Goal: Task Accomplishment & Management: Use online tool/utility

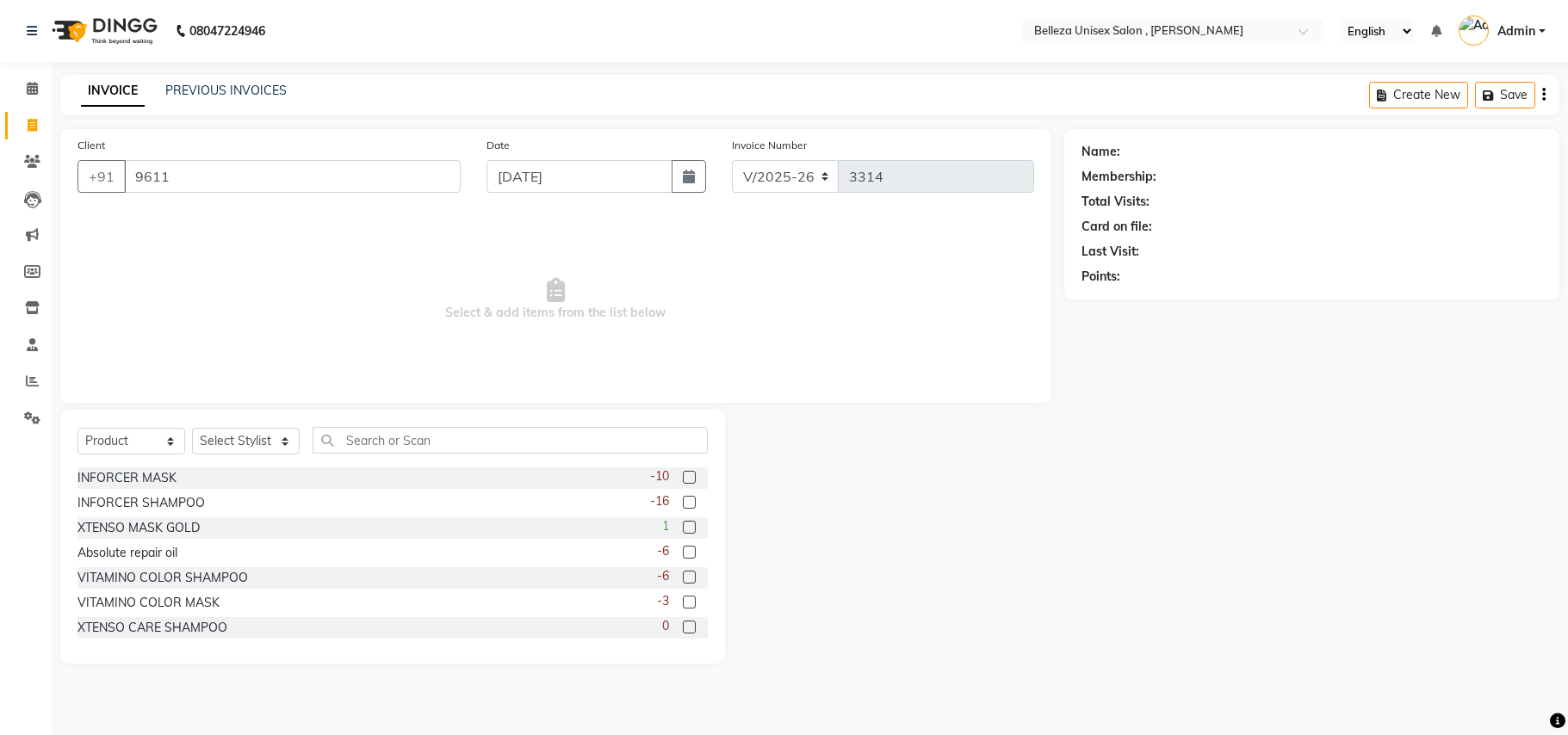
select select "4047"
select select "product"
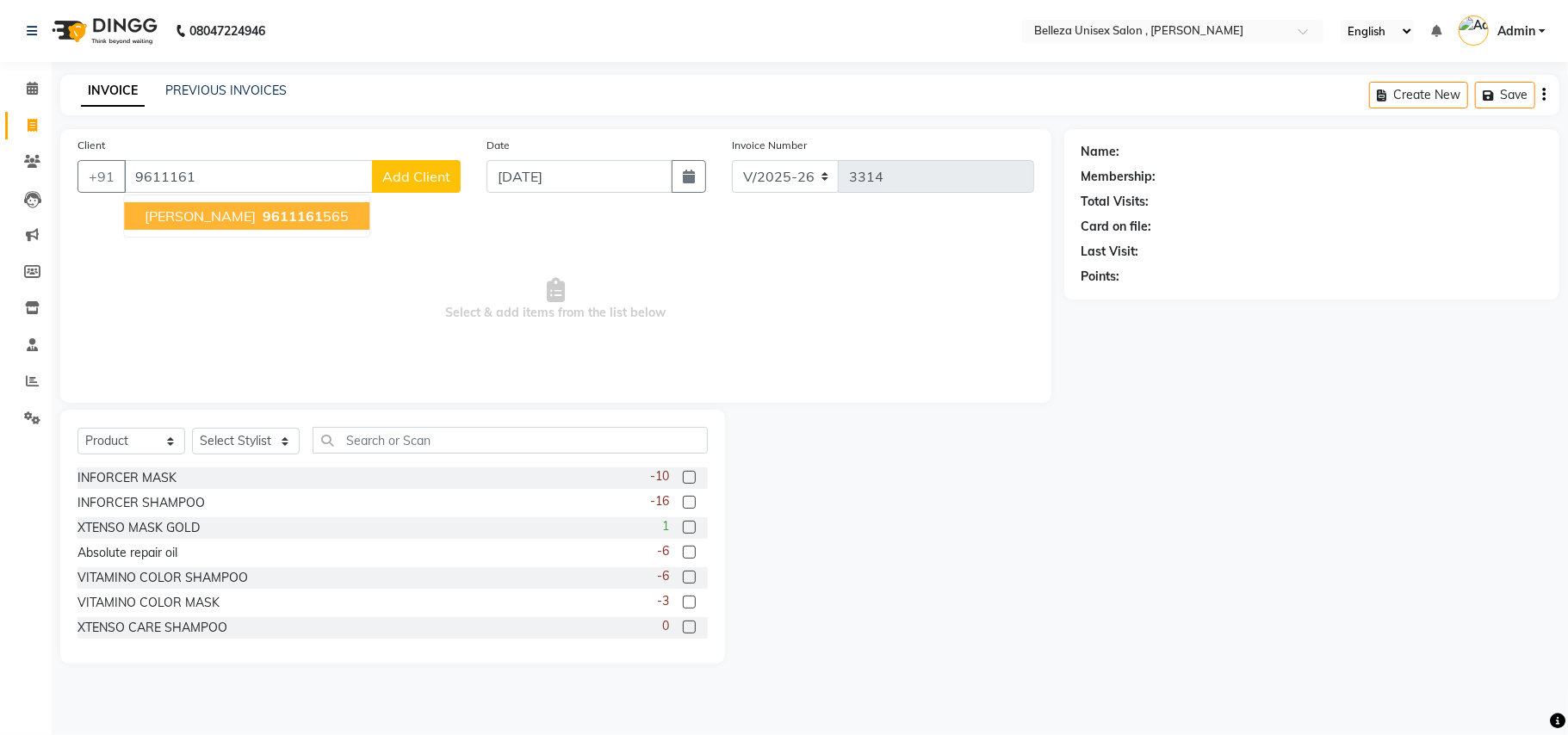
click at [182, 224] on span "[PERSON_NAME]" at bounding box center [200, 216] width 111 height 17
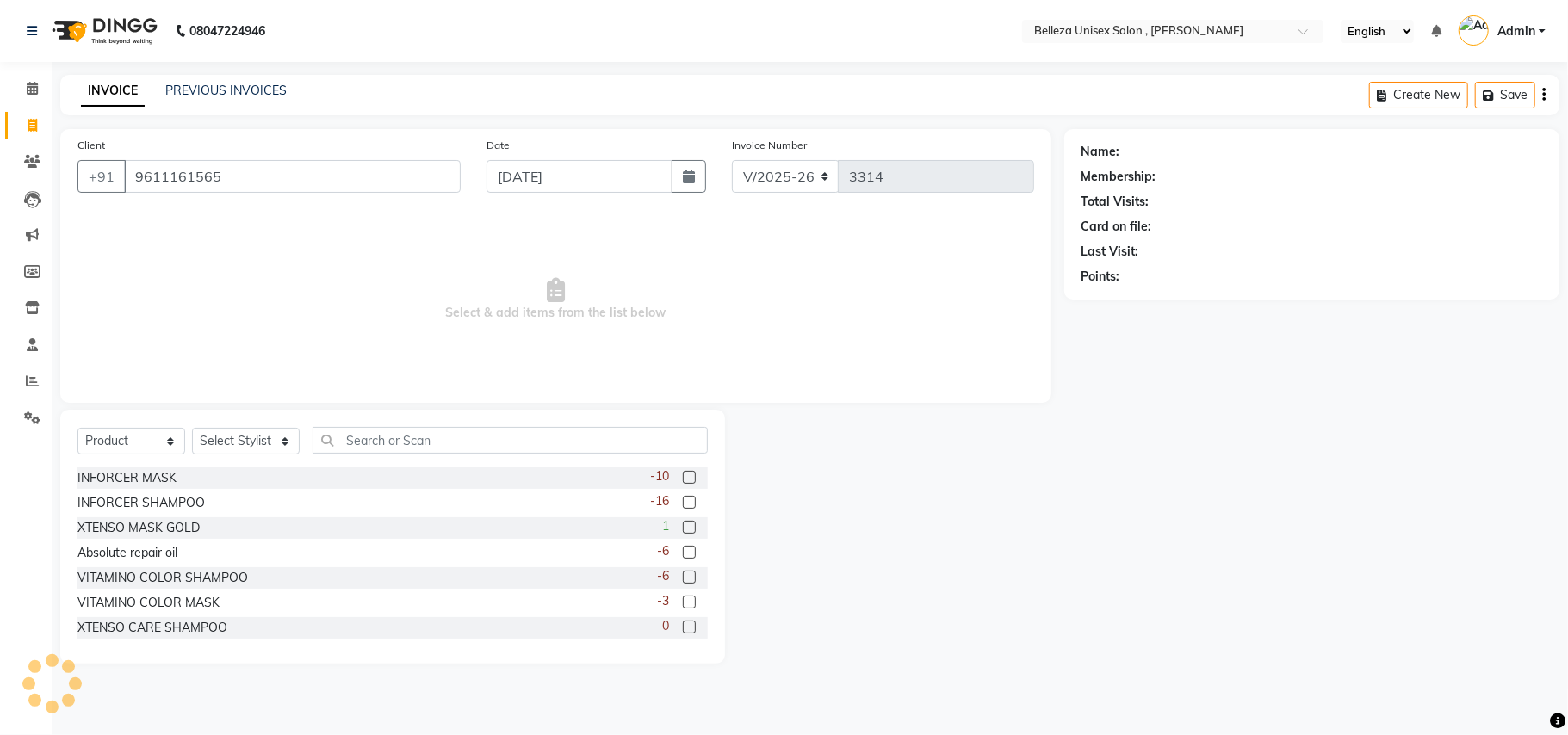
type input "9611161565"
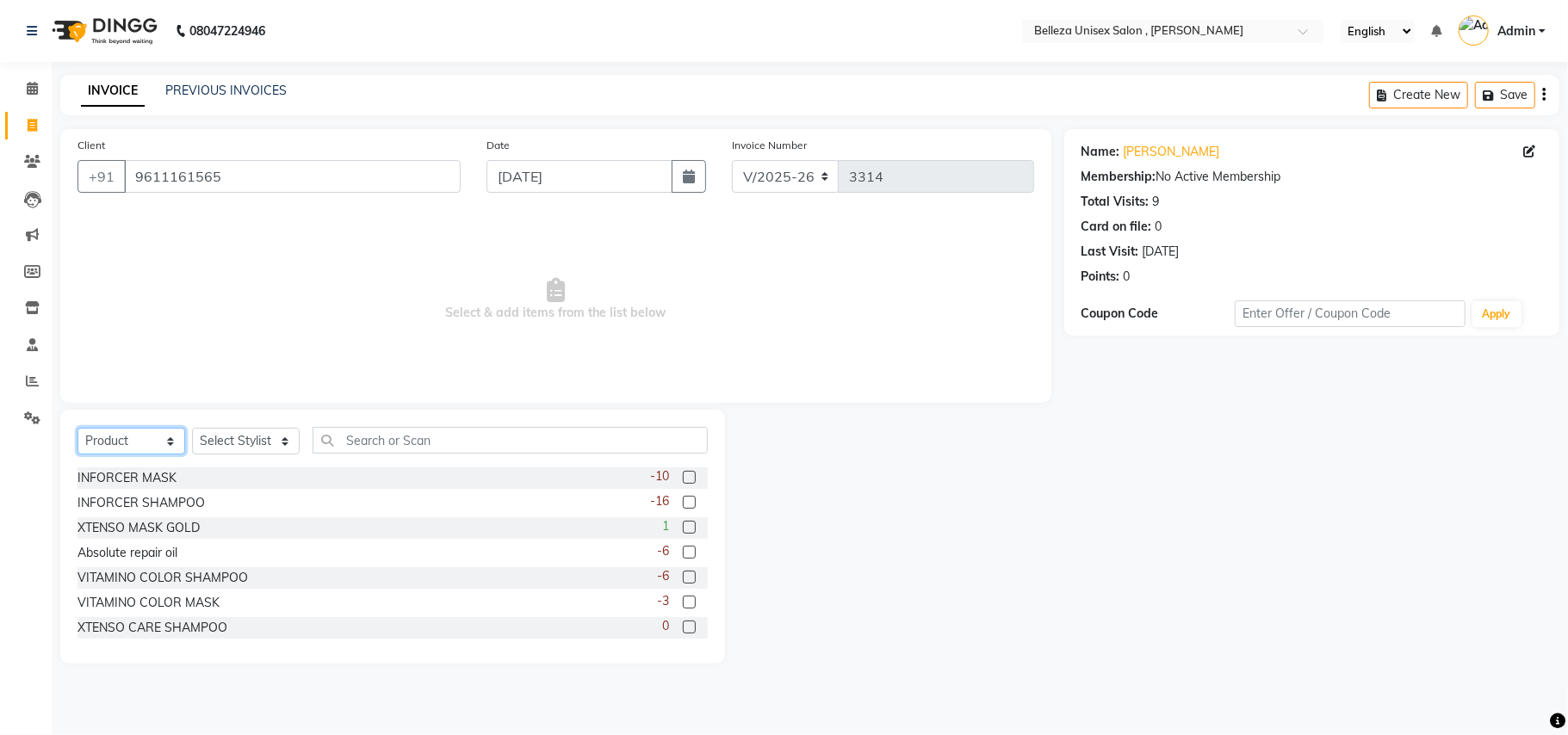
click at [129, 438] on select "Select Service Product Membership Package Voucher Prepaid Gift Card" at bounding box center [131, 441] width 108 height 27
select select "service"
click at [77, 428] on select "Select Service Product Membership Package Voucher Prepaid Gift Card" at bounding box center [131, 441] width 108 height 27
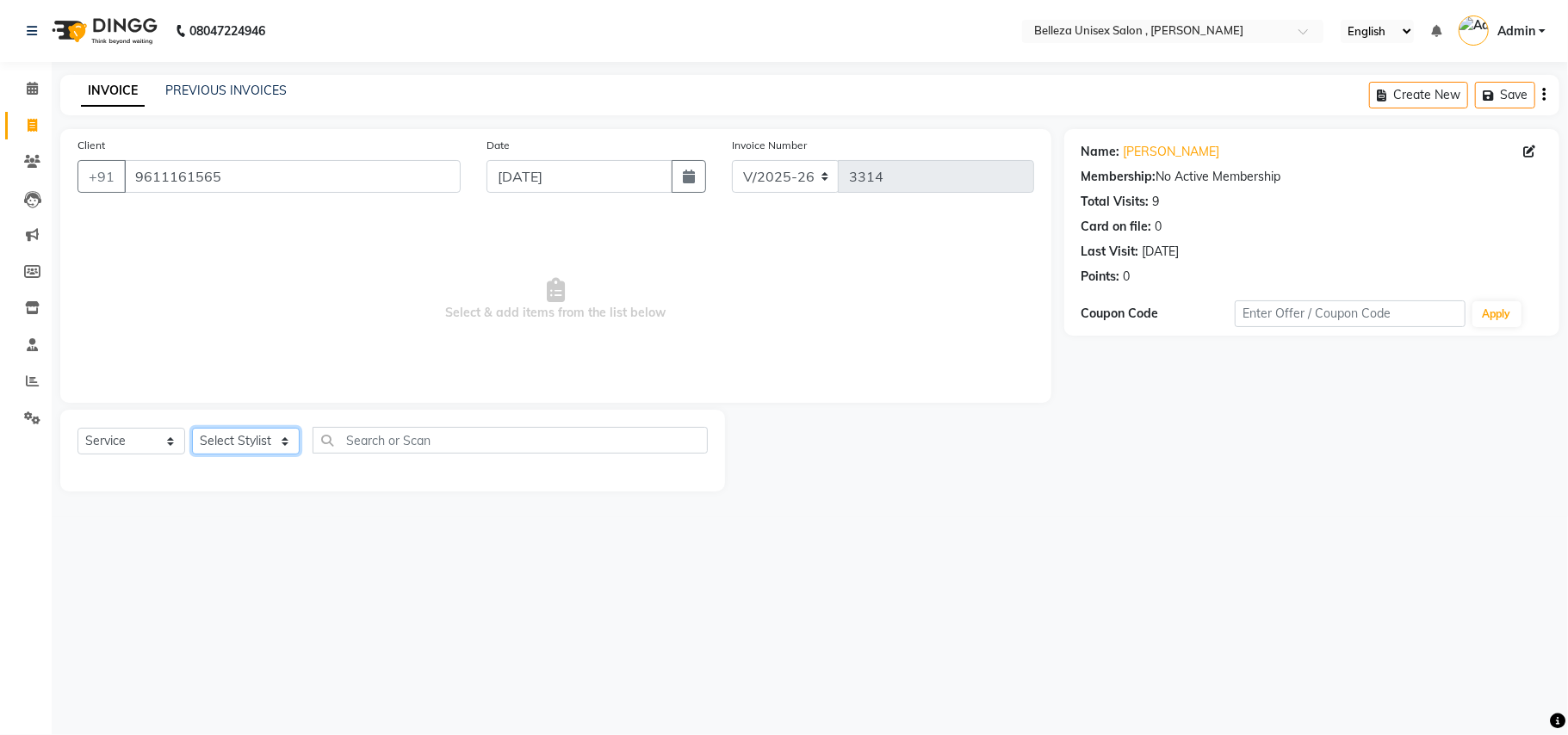
click at [260, 439] on select "Select Stylist [PERSON_NAME] Barsa Boss [PERSON_NAME] [PERSON_NAME] [PERSON_NAM…" at bounding box center [246, 441] width 108 height 27
select select "52542"
click at [192, 428] on select "Select Stylist [PERSON_NAME] Barsa Boss [PERSON_NAME] [PERSON_NAME] [PERSON_NAM…" at bounding box center [246, 441] width 108 height 27
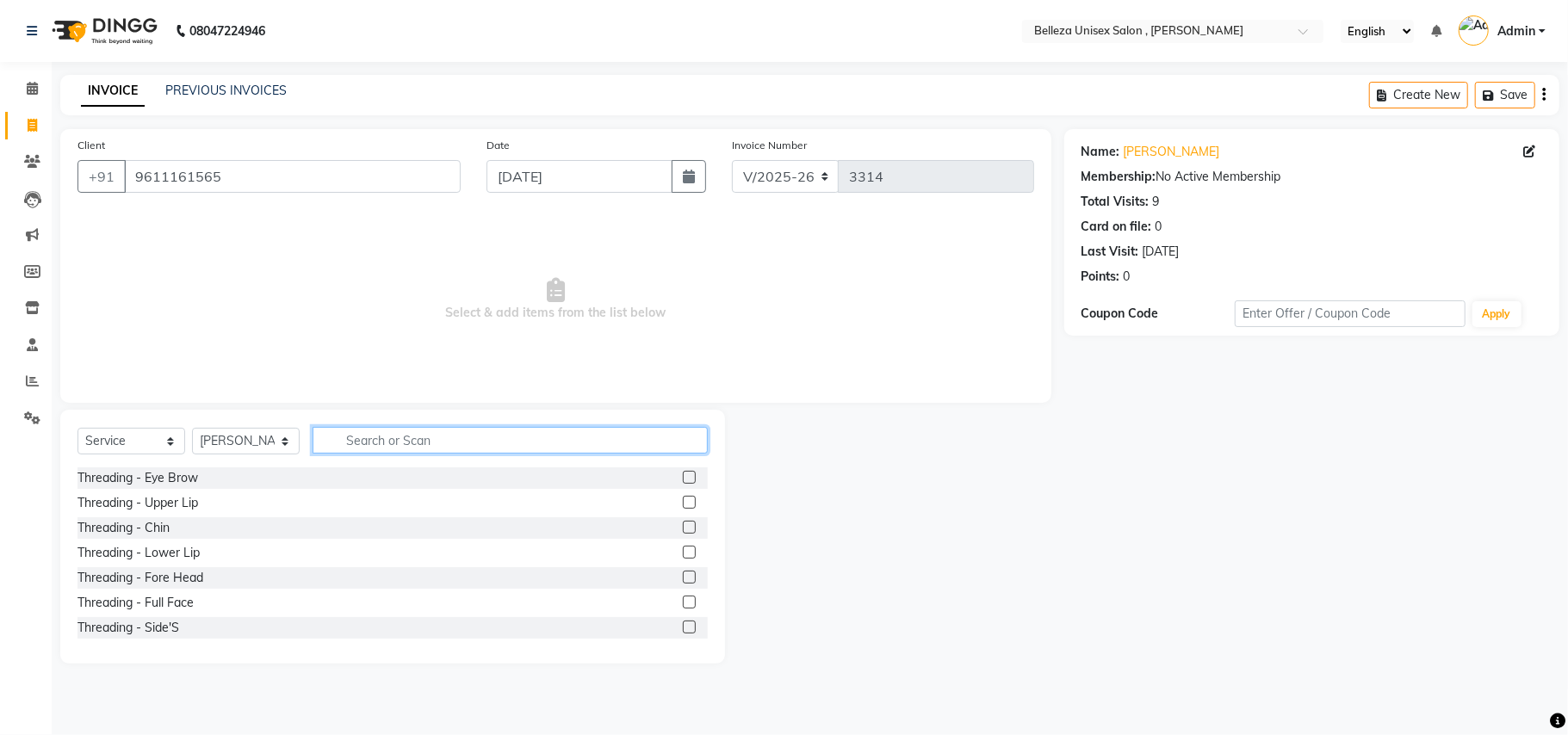
click at [368, 437] on input "text" at bounding box center [510, 440] width 395 height 27
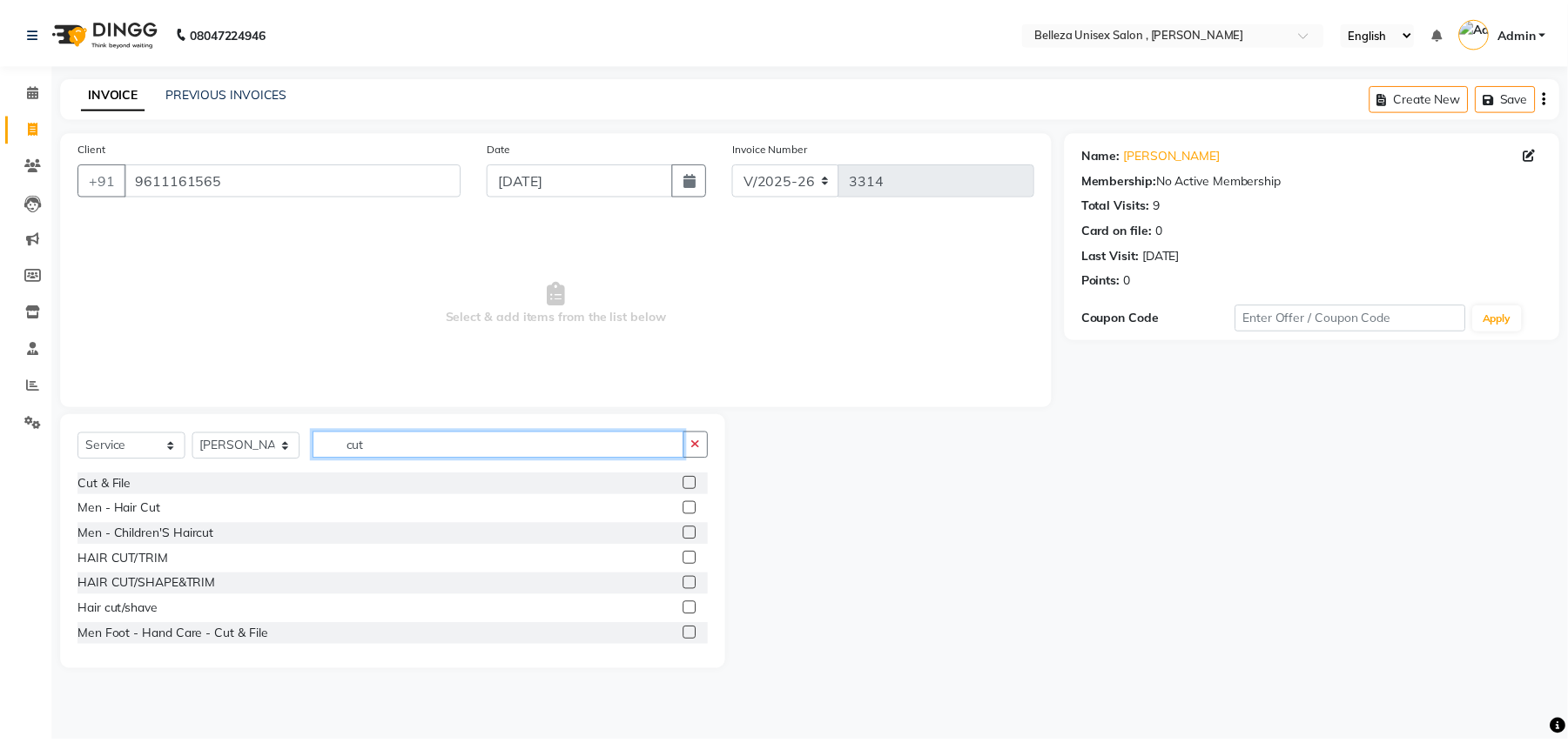
scroll to position [154, 0]
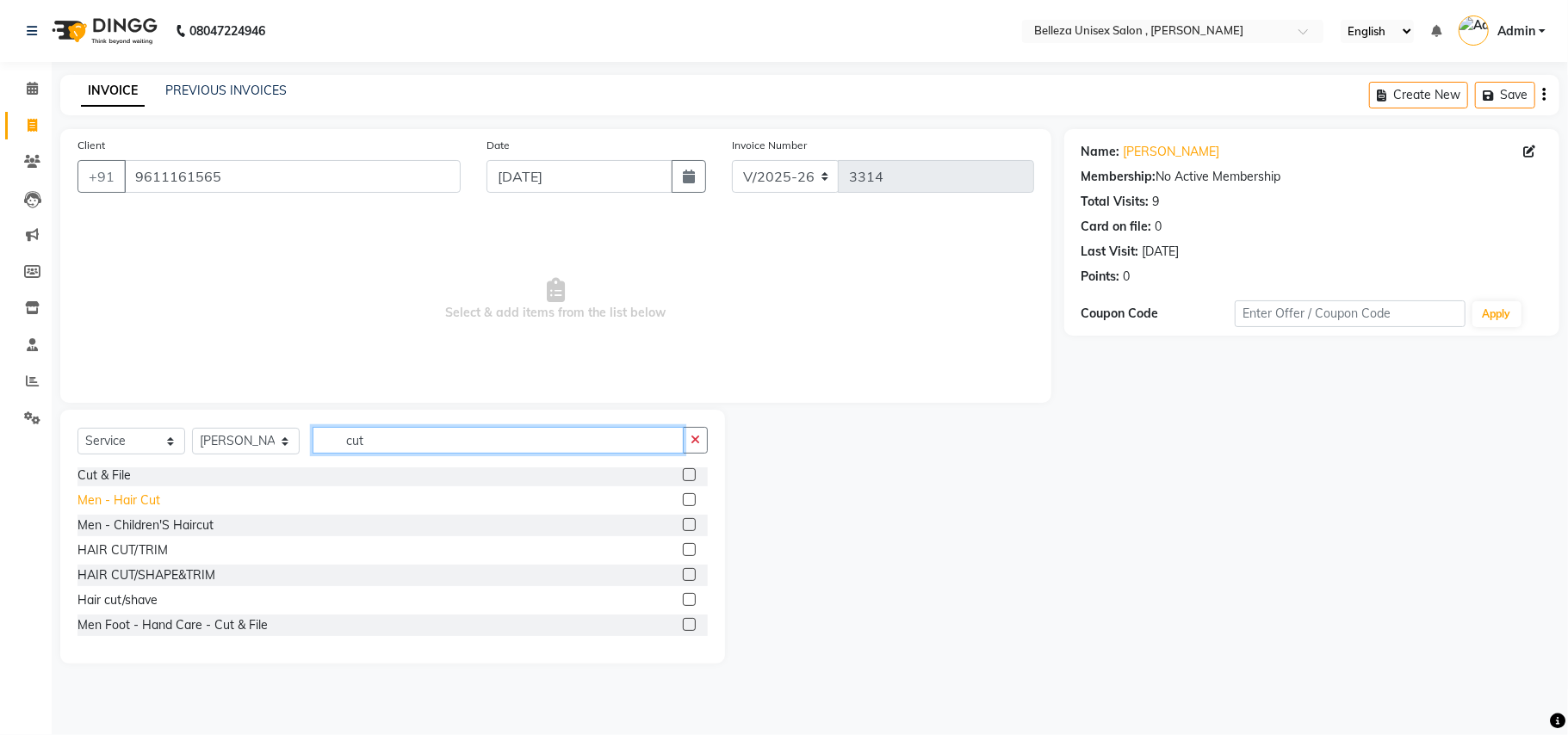
type input "cut"
click at [135, 500] on div "Men - Hair Cut" at bounding box center [118, 500] width 83 height 18
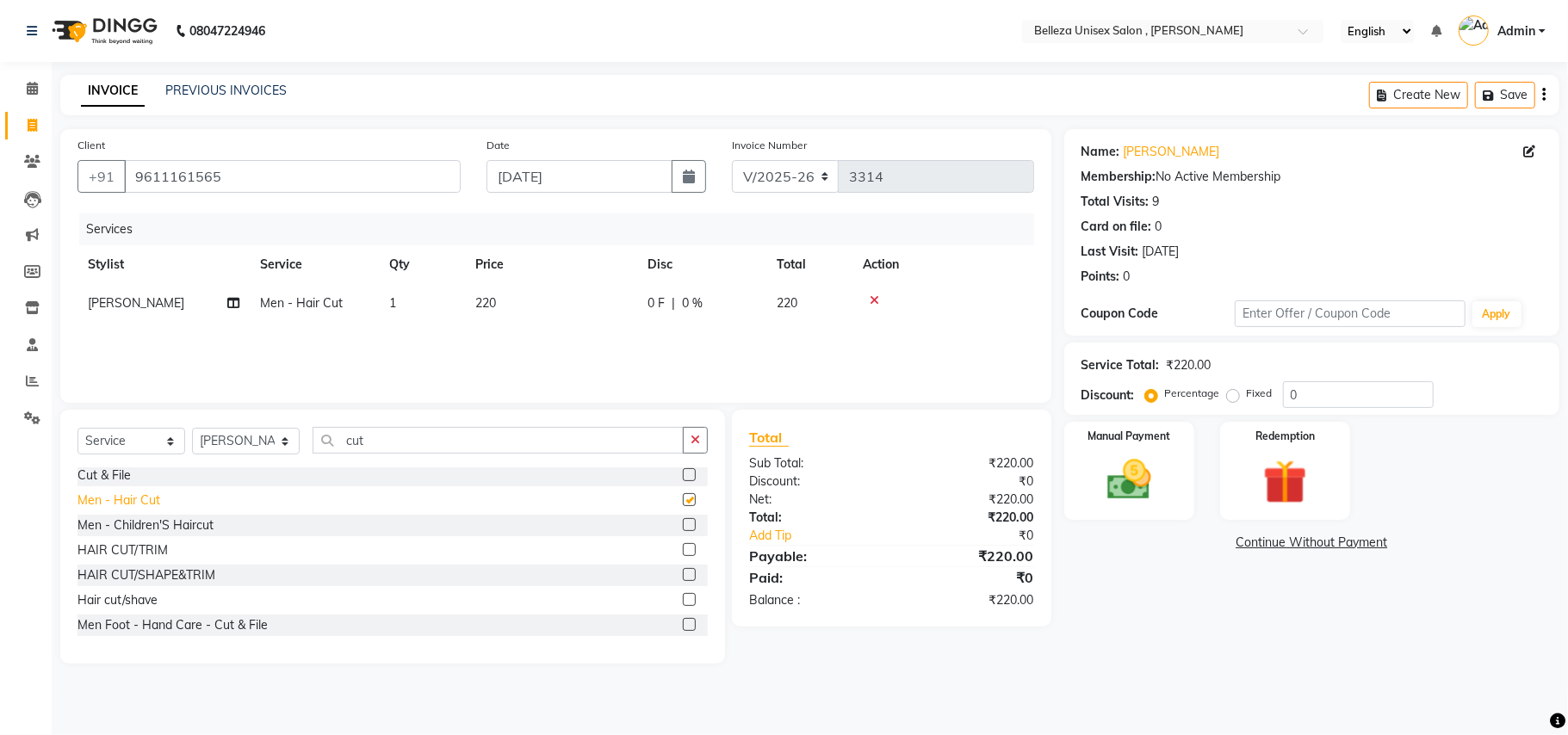
checkbox input "false"
click at [1104, 454] on img at bounding box center [1129, 480] width 75 height 53
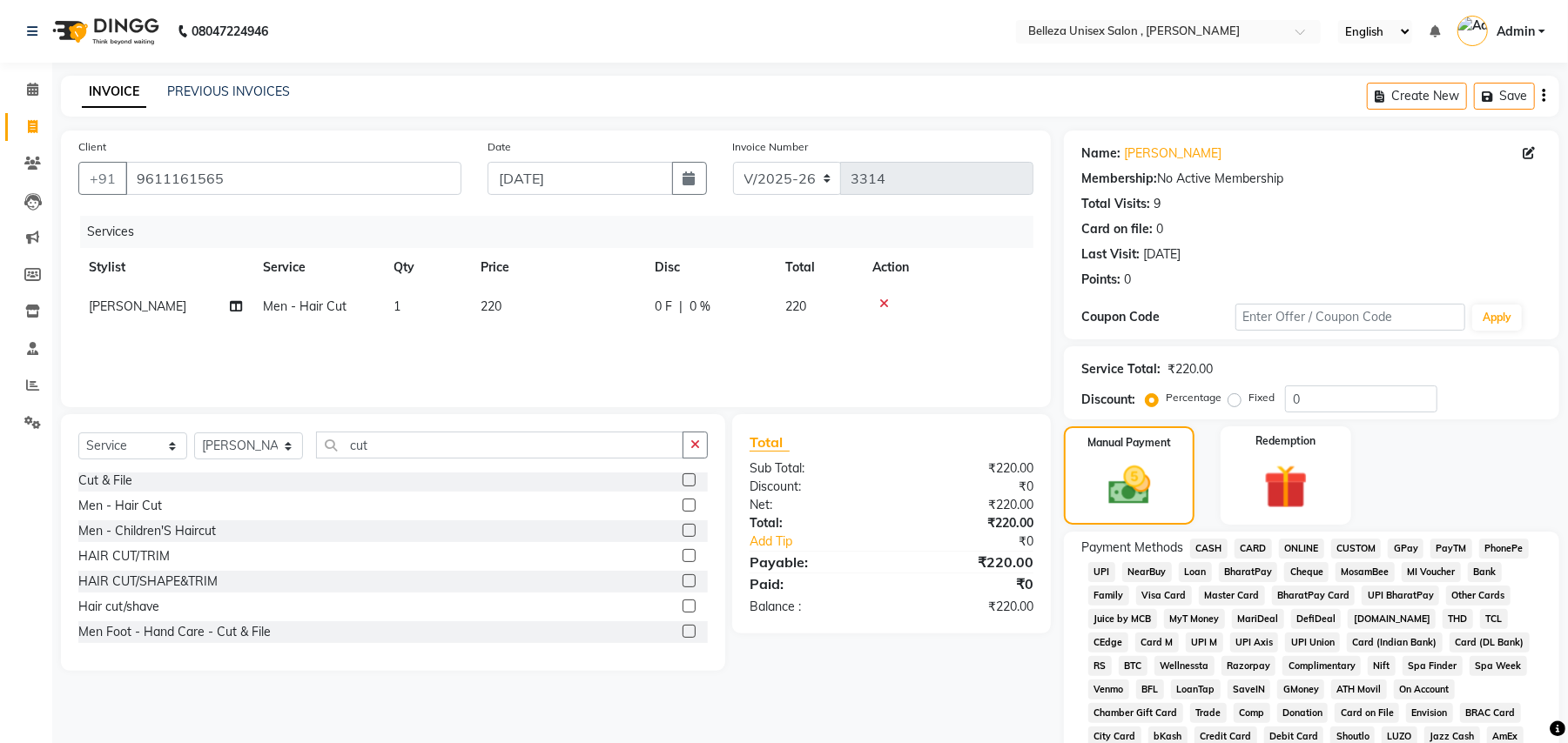
click at [1092, 567] on span "UPI" at bounding box center [1102, 572] width 27 height 20
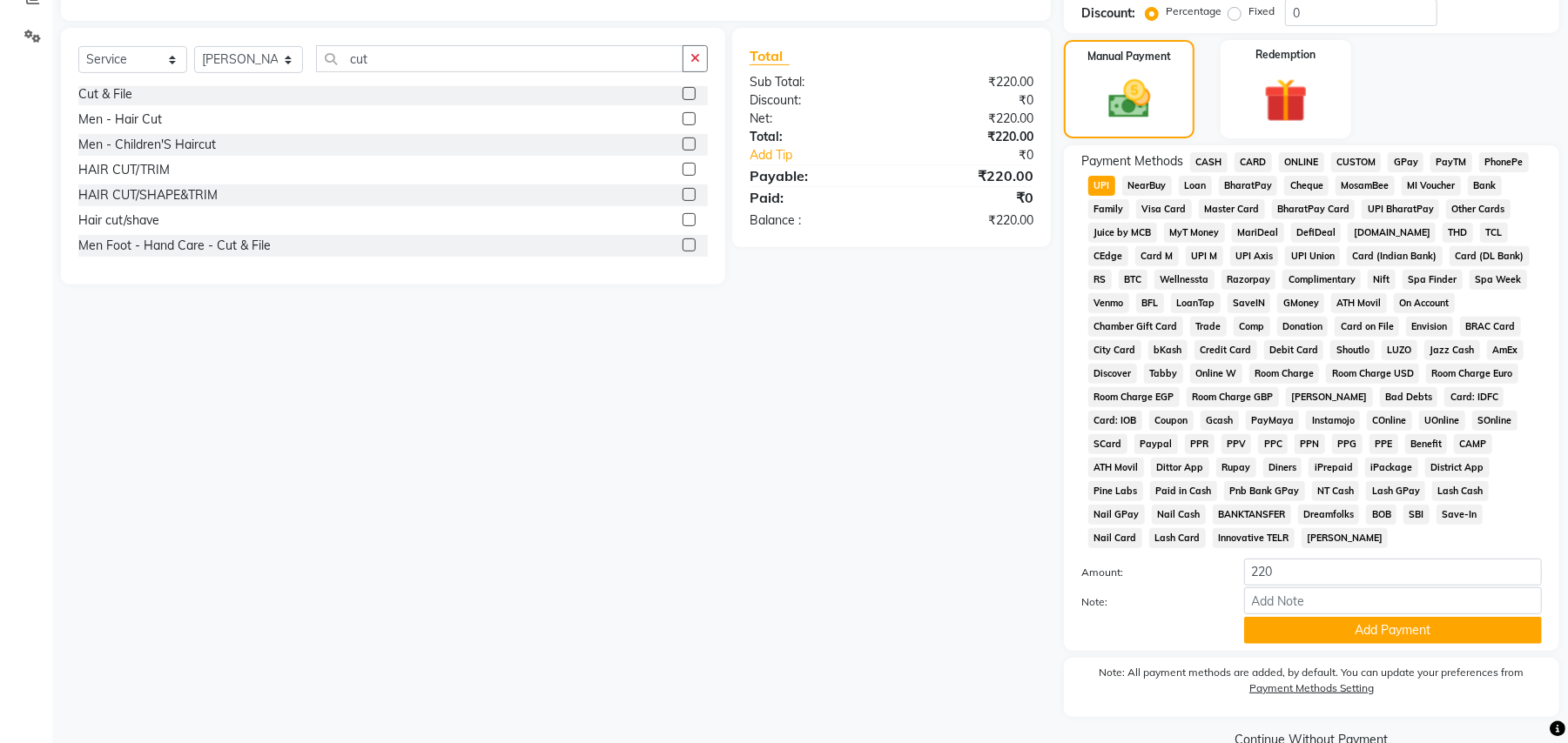
scroll to position [402, 0]
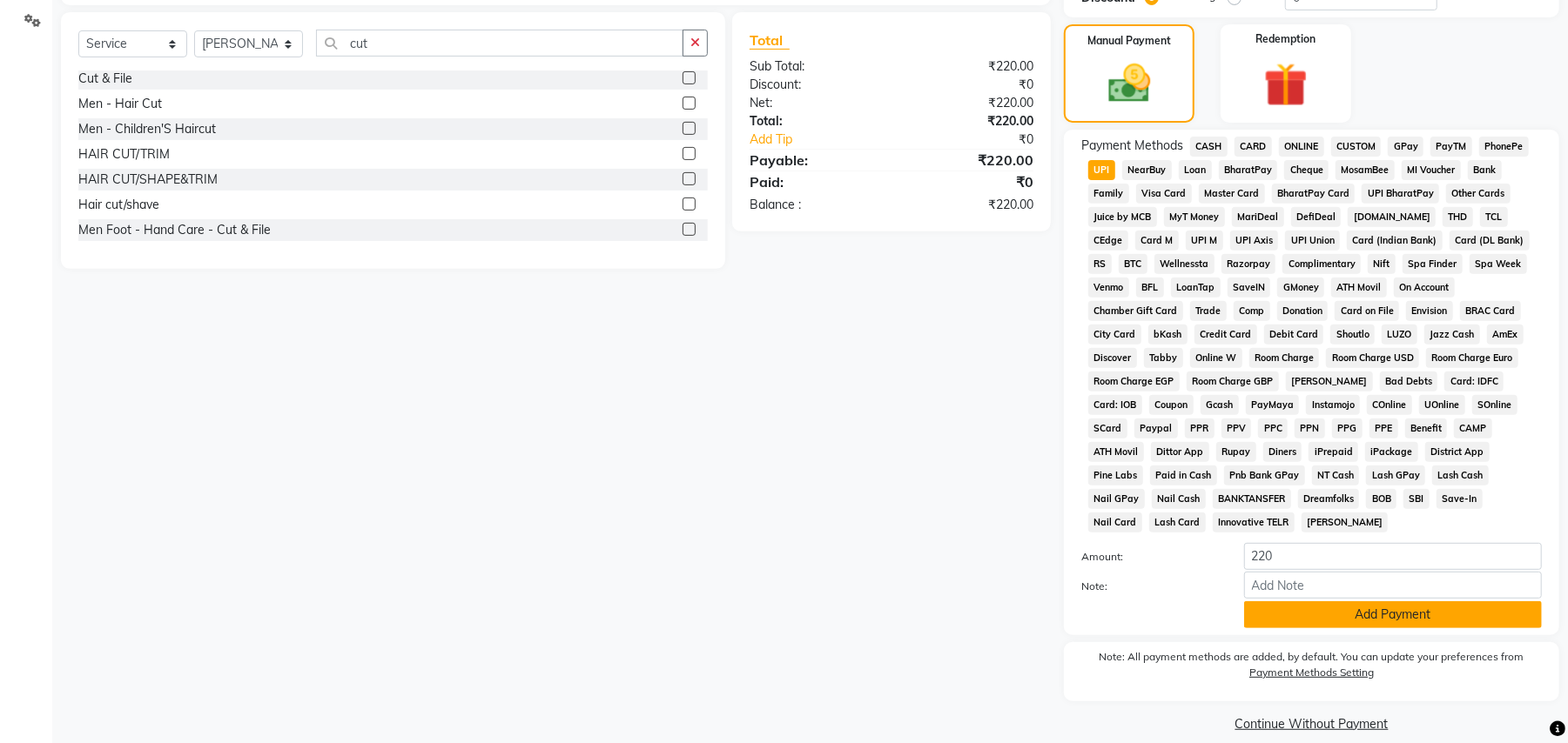
click at [1384, 602] on button "Add Payment" at bounding box center [1392, 615] width 298 height 27
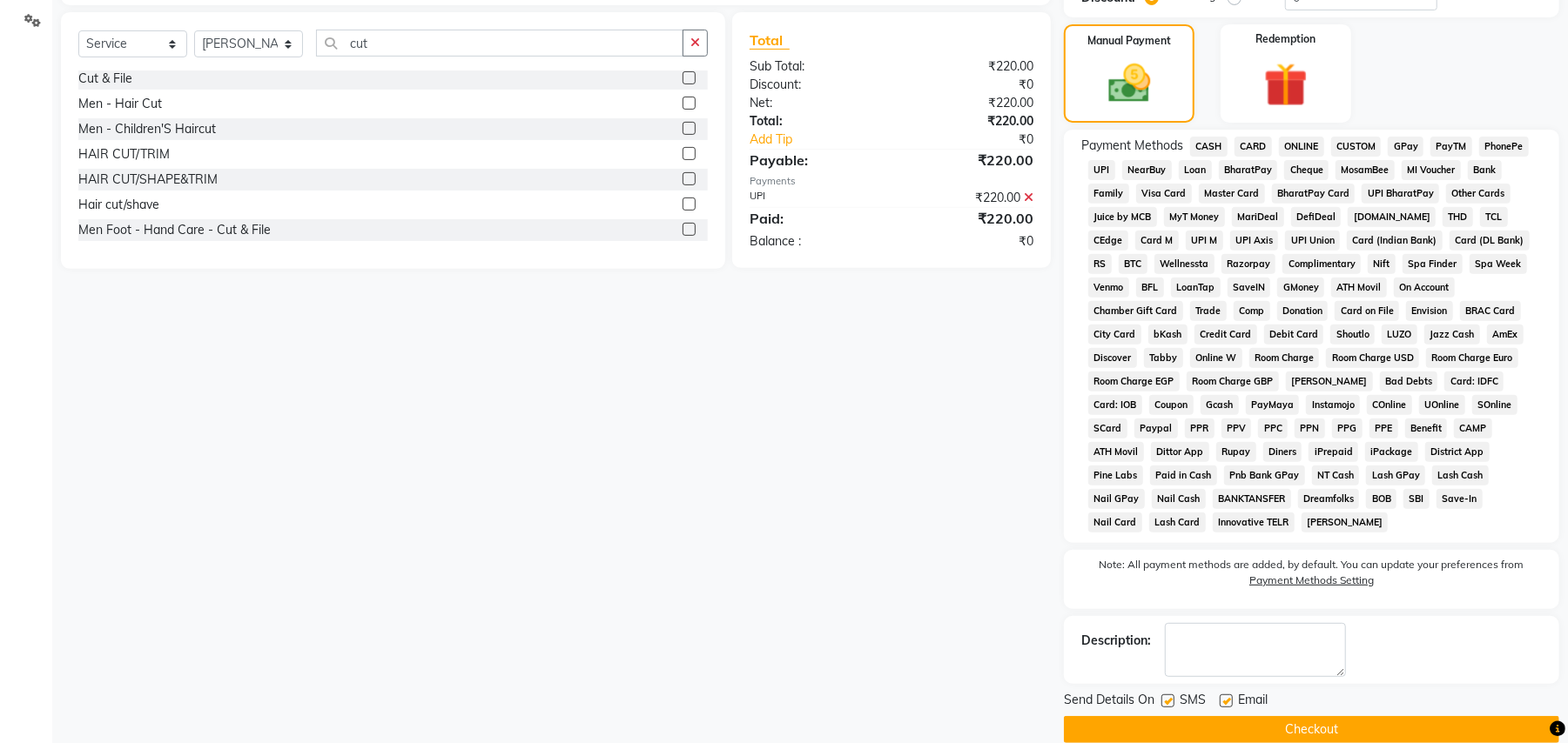
scroll to position [409, 0]
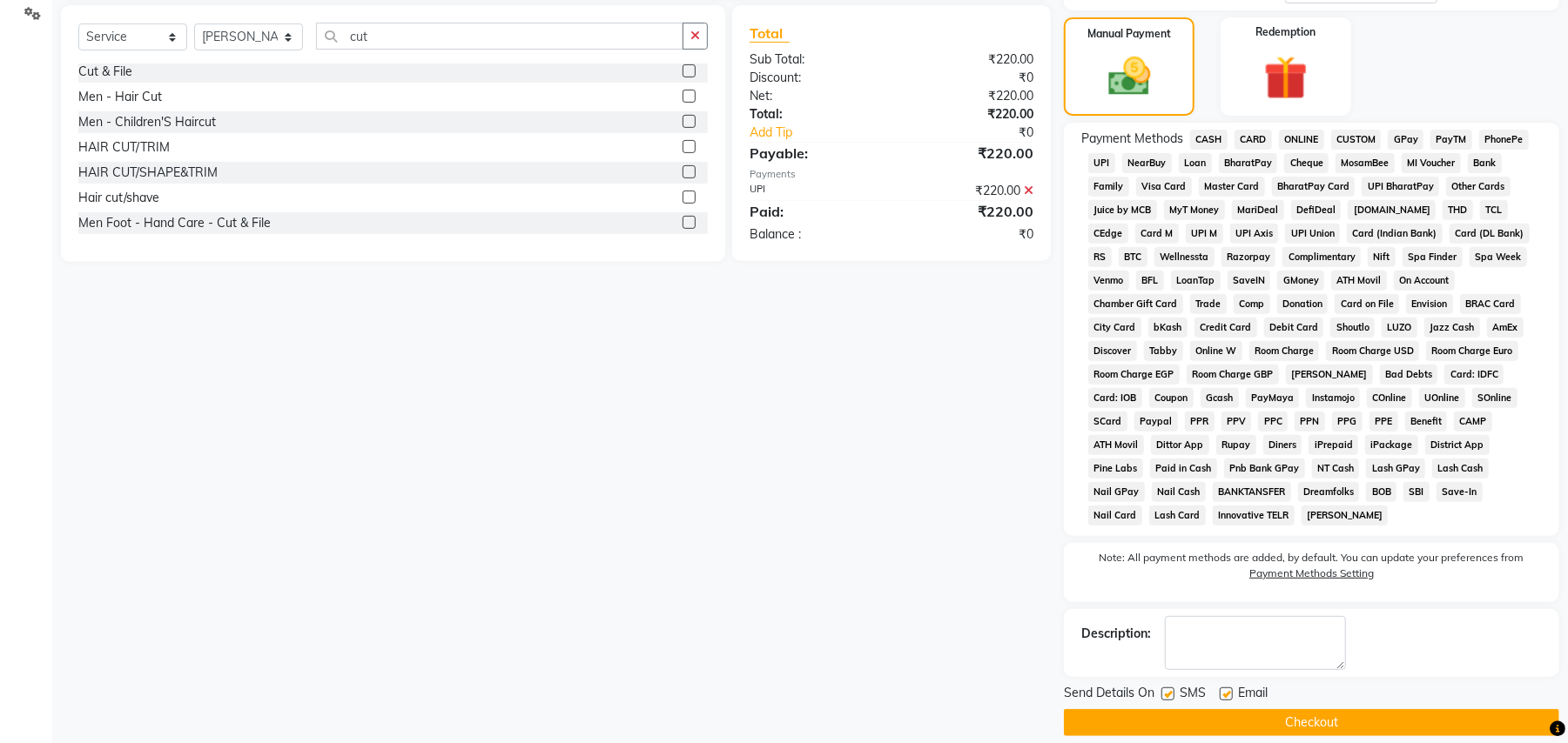
click at [1337, 710] on button "Checkout" at bounding box center [1311, 723] width 495 height 27
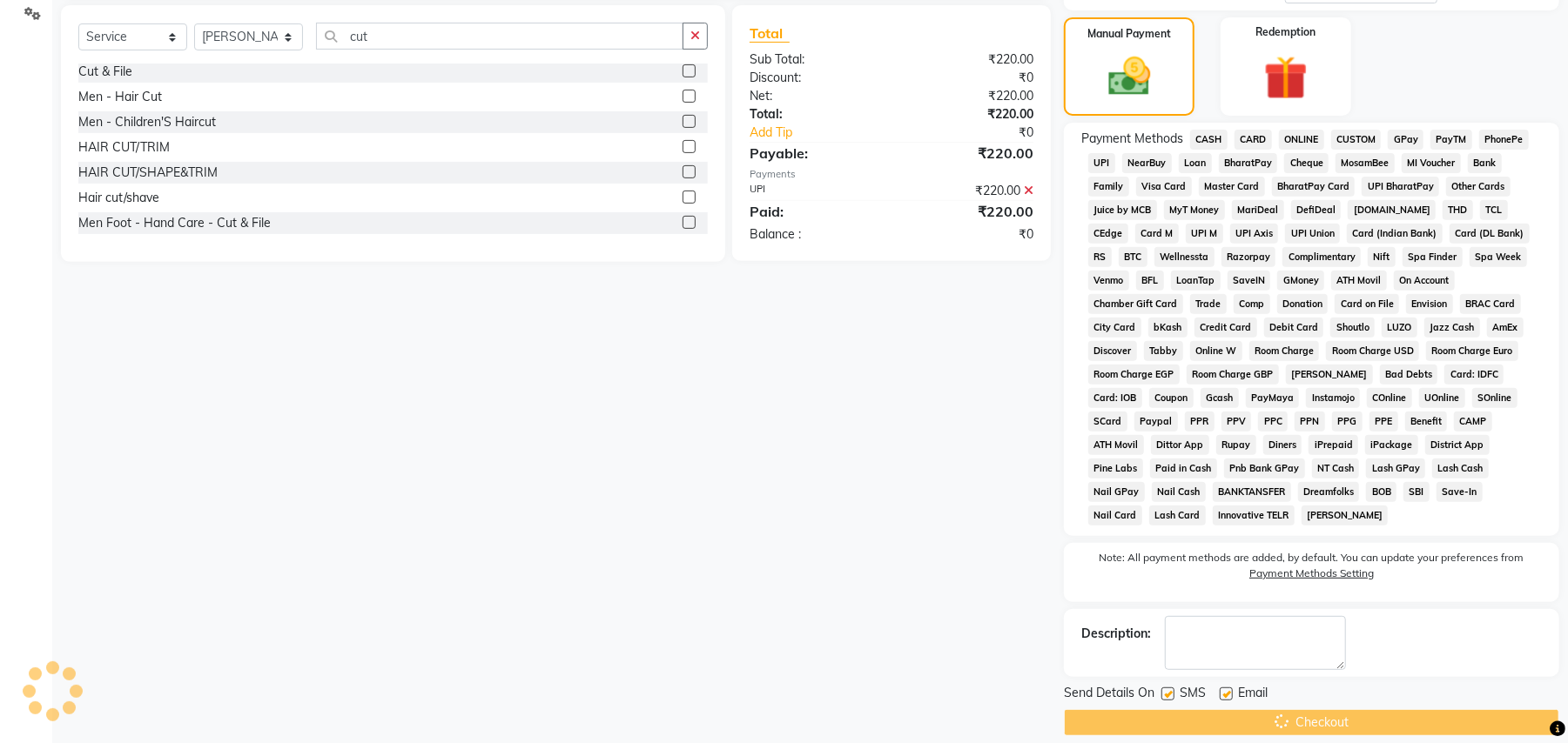
scroll to position [359, 0]
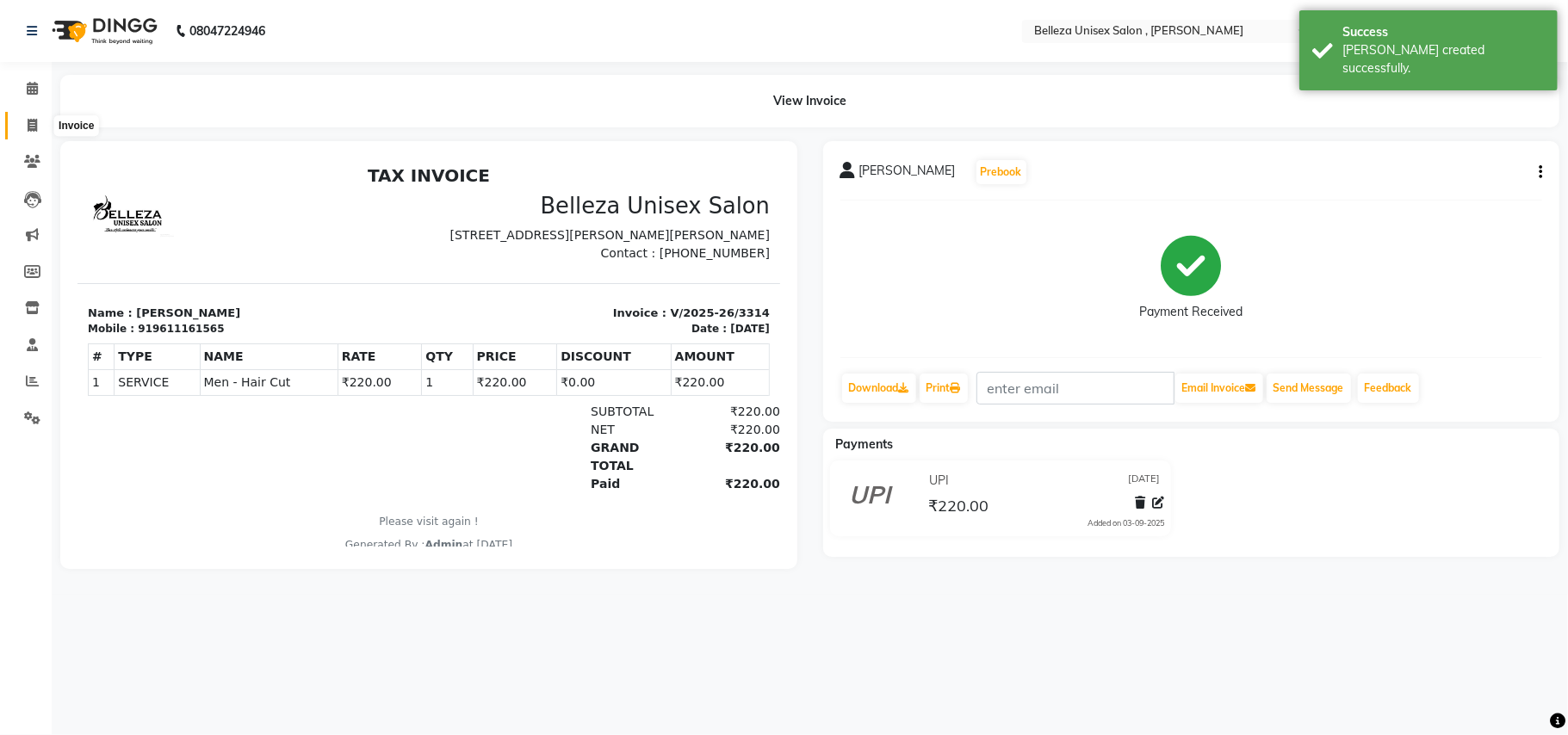
click at [21, 121] on span at bounding box center [32, 126] width 30 height 20
select select "service"
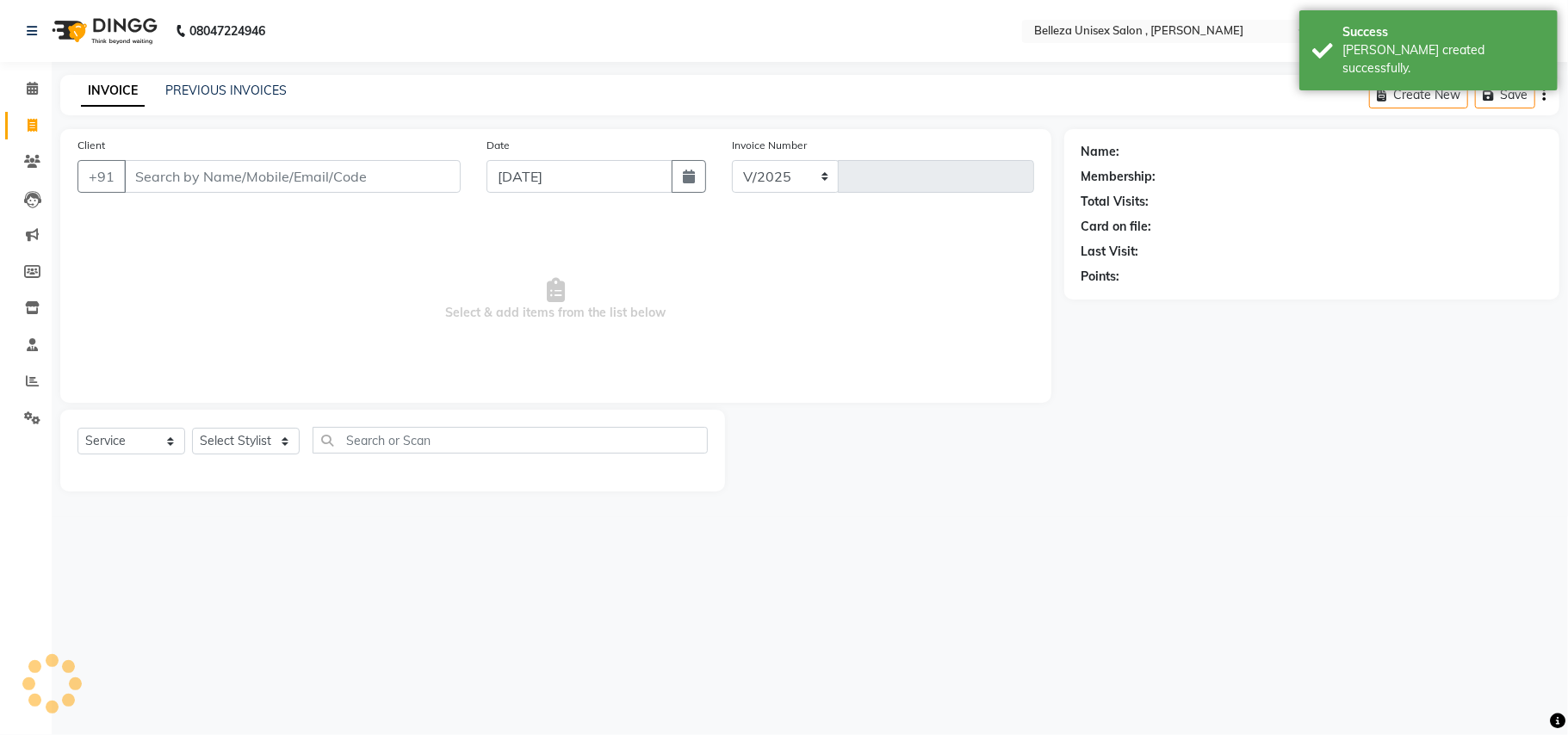
select select "4047"
type input "3315"
select select "product"
